Goal: Information Seeking & Learning: Learn about a topic

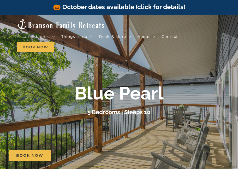
scroll to position [0, 0]
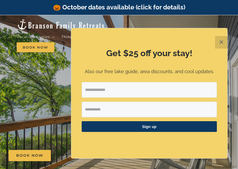
click at [220, 41] on button "✕" at bounding box center [221, 42] width 13 height 13
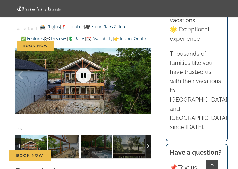
scroll to position [344, 0]
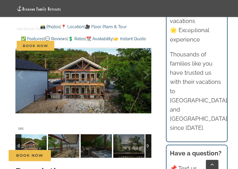
click at [27, 139] on img at bounding box center [30, 145] width 31 height 23
click at [33, 136] on img at bounding box center [30, 145] width 31 height 23
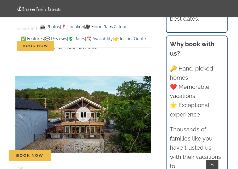
scroll to position [308, 0]
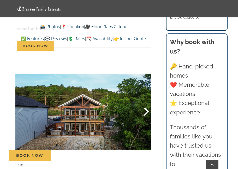
click at [147, 99] on div at bounding box center [141, 111] width 16 height 32
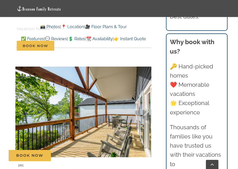
click at [146, 100] on div at bounding box center [141, 111] width 16 height 32
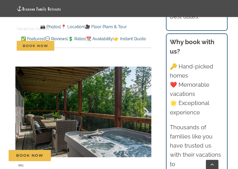
click at [146, 100] on div at bounding box center [141, 111] width 16 height 32
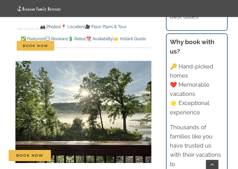
click at [146, 100] on div "4 / 61" at bounding box center [83, 111] width 136 height 115
click at [146, 101] on div at bounding box center [141, 111] width 16 height 32
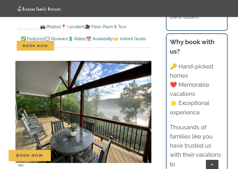
click at [146, 101] on div at bounding box center [141, 111] width 16 height 32
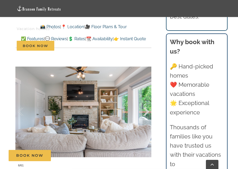
click at [145, 101] on div at bounding box center [141, 111] width 16 height 32
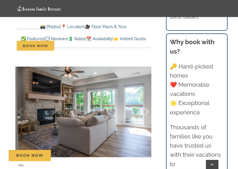
click at [145, 101] on div at bounding box center [141, 111] width 16 height 32
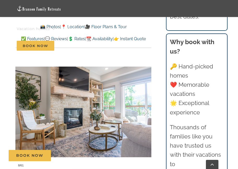
click at [145, 101] on div at bounding box center [141, 111] width 16 height 32
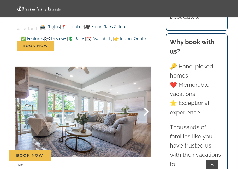
click at [145, 101] on div at bounding box center [141, 111] width 16 height 32
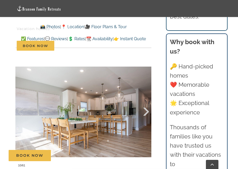
click at [144, 101] on div at bounding box center [141, 111] width 16 height 32
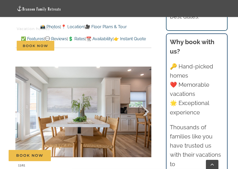
click at [144, 101] on div at bounding box center [141, 111] width 16 height 32
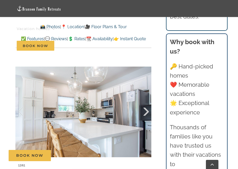
click at [144, 101] on div at bounding box center [141, 111] width 16 height 32
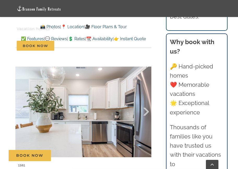
click at [144, 101] on div at bounding box center [141, 111] width 16 height 32
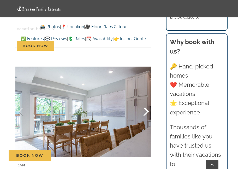
click at [144, 101] on div at bounding box center [141, 111] width 16 height 32
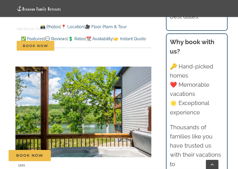
click at [144, 101] on div at bounding box center [141, 111] width 16 height 32
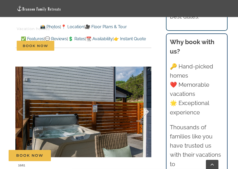
click at [144, 100] on div at bounding box center [141, 111] width 16 height 32
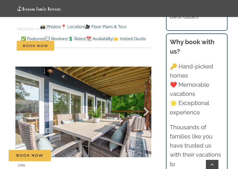
click at [141, 100] on div at bounding box center [141, 111] width 16 height 32
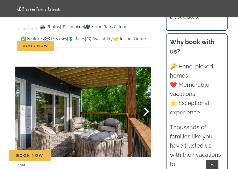
click at [146, 99] on div at bounding box center [141, 111] width 16 height 32
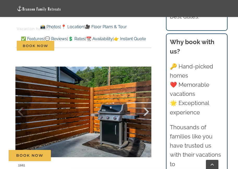
click at [146, 99] on div at bounding box center [141, 111] width 16 height 32
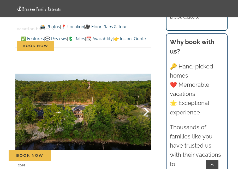
click at [146, 99] on div at bounding box center [141, 111] width 16 height 32
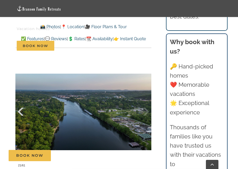
click at [24, 101] on div at bounding box center [26, 111] width 16 height 32
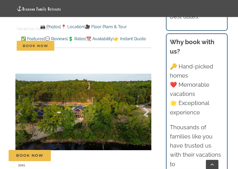
click at [145, 100] on div at bounding box center [141, 111] width 16 height 32
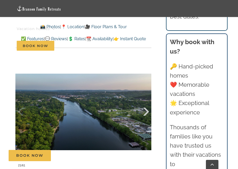
click at [145, 100] on div at bounding box center [141, 111] width 16 height 32
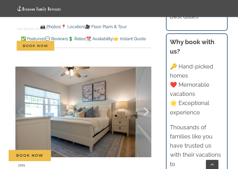
click at [145, 100] on div at bounding box center [141, 111] width 16 height 32
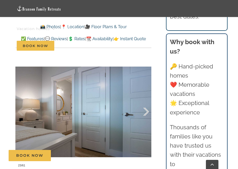
click at [145, 100] on div at bounding box center [141, 111] width 16 height 32
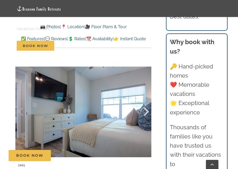
click at [145, 101] on div at bounding box center [141, 111] width 16 height 32
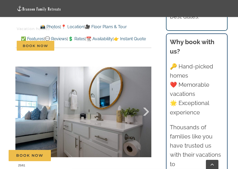
click at [145, 101] on div at bounding box center [141, 111] width 16 height 32
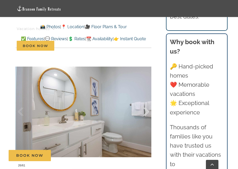
click at [144, 101] on div at bounding box center [141, 111] width 16 height 32
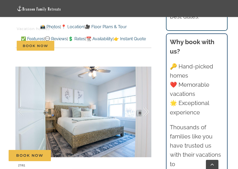
click at [144, 101] on div at bounding box center [141, 111] width 16 height 32
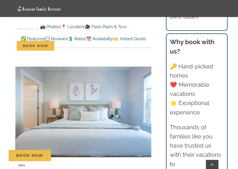
click at [144, 101] on div at bounding box center [141, 111] width 16 height 32
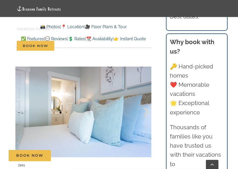
click at [144, 101] on div at bounding box center [141, 111] width 16 height 32
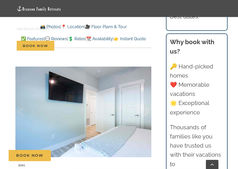
click at [144, 101] on div at bounding box center [141, 111] width 16 height 32
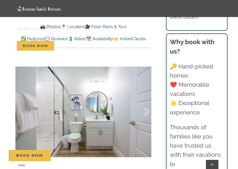
click at [144, 101] on div at bounding box center [141, 111] width 16 height 32
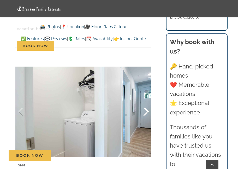
click at [144, 101] on div at bounding box center [141, 111] width 16 height 32
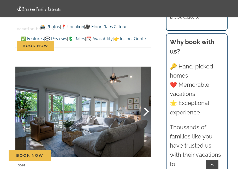
click at [144, 101] on div at bounding box center [141, 111] width 16 height 32
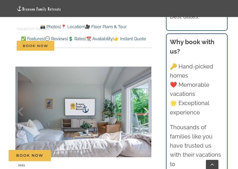
click at [144, 101] on div at bounding box center [141, 111] width 16 height 32
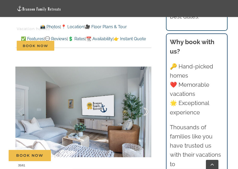
click at [144, 101] on div at bounding box center [141, 111] width 16 height 32
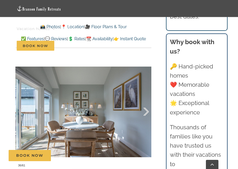
click at [144, 101] on div at bounding box center [141, 111] width 16 height 32
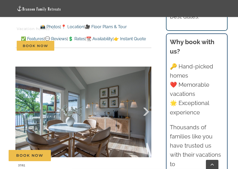
click at [144, 101] on div at bounding box center [141, 111] width 16 height 32
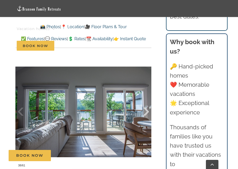
click at [144, 101] on div at bounding box center [141, 111] width 16 height 32
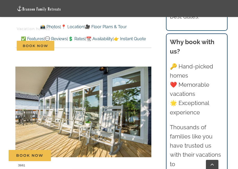
click at [144, 101] on div at bounding box center [141, 111] width 16 height 32
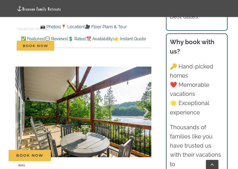
click at [144, 101] on div at bounding box center [141, 111] width 16 height 32
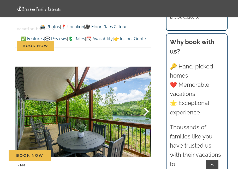
click at [144, 101] on div at bounding box center [141, 111] width 16 height 32
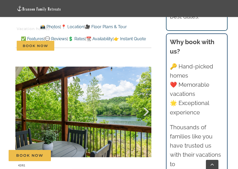
click at [144, 101] on div at bounding box center [141, 111] width 16 height 32
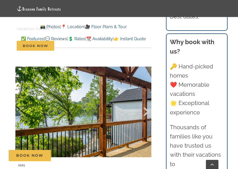
click at [144, 101] on div at bounding box center [141, 111] width 16 height 32
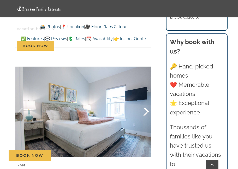
click at [144, 101] on div at bounding box center [141, 111] width 16 height 32
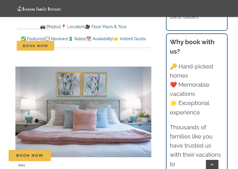
click at [144, 101] on div at bounding box center [141, 111] width 16 height 32
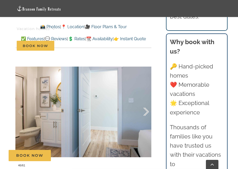
click at [144, 101] on div at bounding box center [141, 111] width 16 height 32
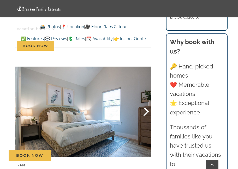
click at [143, 102] on div at bounding box center [141, 111] width 16 height 32
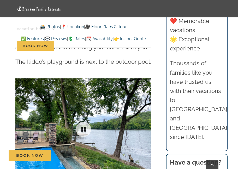
scroll to position [1259, 0]
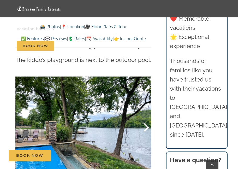
click at [146, 111] on div at bounding box center [141, 127] width 16 height 32
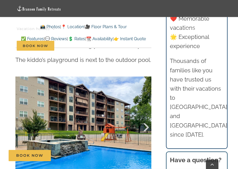
click at [146, 111] on div at bounding box center [141, 127] width 16 height 32
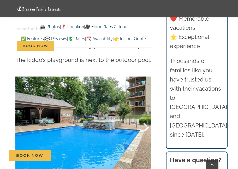
click at [146, 111] on div at bounding box center [141, 127] width 16 height 32
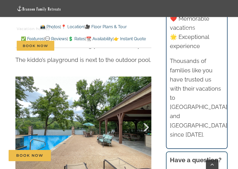
click at [146, 111] on div at bounding box center [141, 127] width 16 height 32
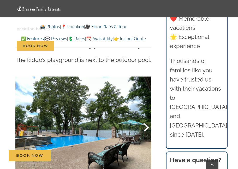
click at [146, 111] on div at bounding box center [141, 127] width 16 height 32
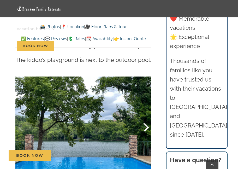
click at [146, 111] on div at bounding box center [141, 127] width 16 height 32
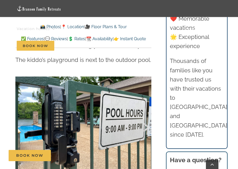
click at [146, 111] on div at bounding box center [141, 127] width 16 height 32
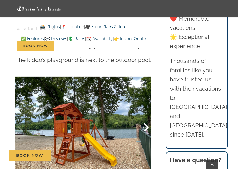
click at [146, 111] on div at bounding box center [141, 127] width 16 height 32
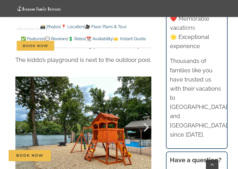
click at [146, 111] on div at bounding box center [141, 127] width 16 height 32
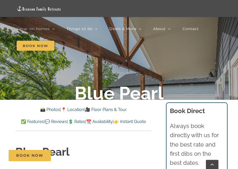
scroll to position [91, 0]
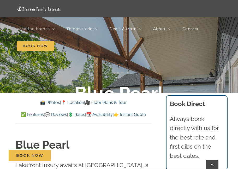
click at [113, 102] on link "🎥 Floor Plans & Tour" at bounding box center [106, 102] width 42 height 5
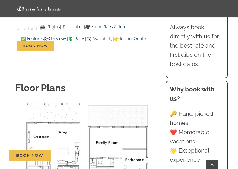
scroll to position [1875, 0]
